Goal: Information Seeking & Learning: Learn about a topic

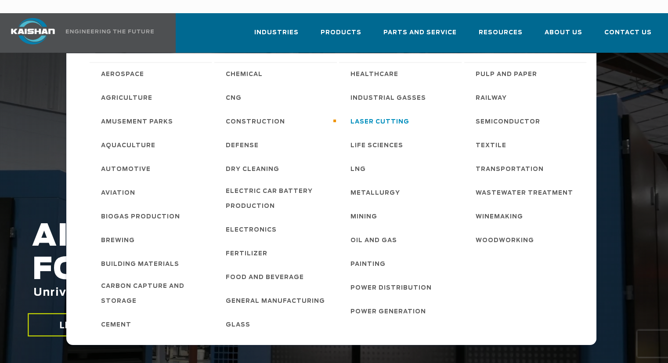
click at [364, 115] on span "Laser Cutting" at bounding box center [379, 122] width 59 height 15
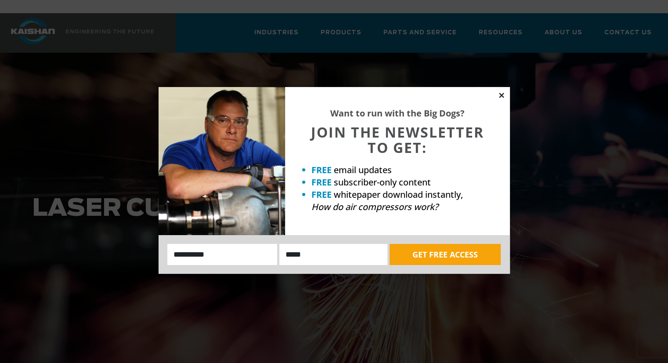
click at [504, 97] on icon at bounding box center [502, 95] width 8 height 8
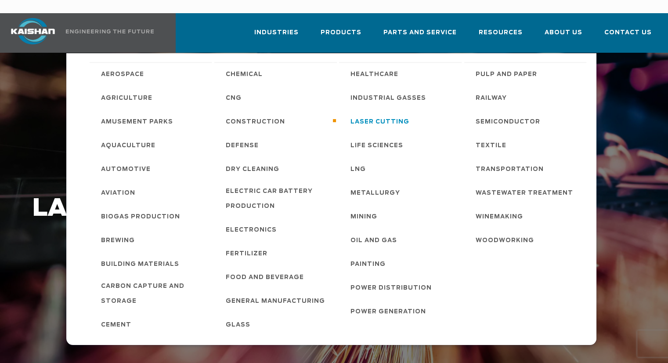
click at [374, 115] on span "Laser Cutting" at bounding box center [379, 122] width 59 height 15
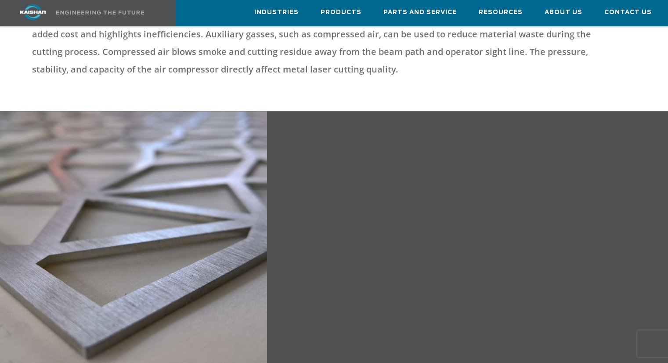
scroll to position [439, 0]
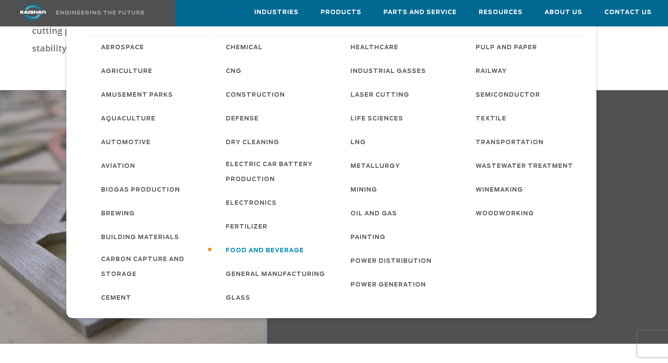
click at [259, 249] on span "Food and Beverage" at bounding box center [265, 250] width 78 height 15
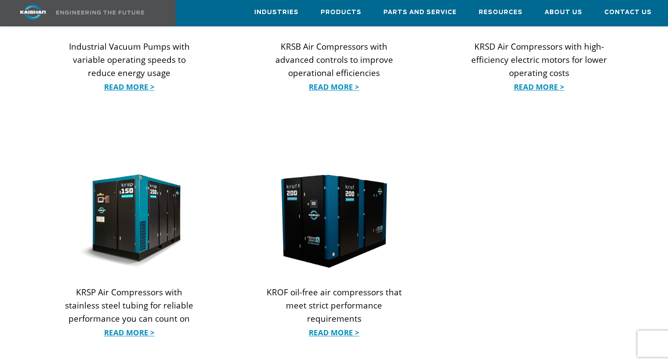
scroll to position [1098, 0]
